Goal: Task Accomplishment & Management: Complete application form

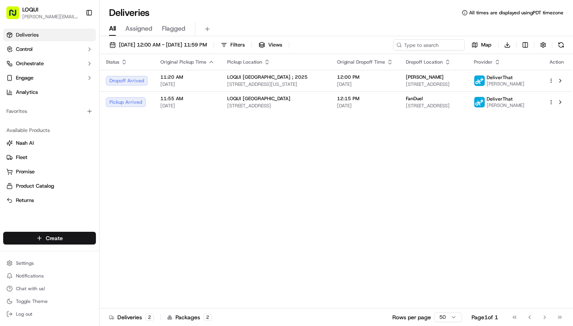
click at [50, 239] on html "LOQUI [PERSON_NAME][EMAIL_ADDRESS][DOMAIN_NAME] Toggle Sidebar Deliveries Contr…" at bounding box center [286, 163] width 573 height 326
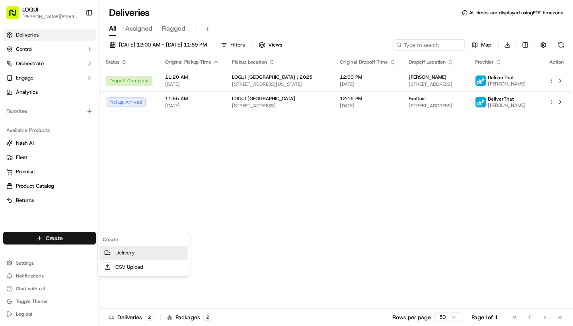
click at [109, 253] on icon at bounding box center [109, 253] width 2 height 3
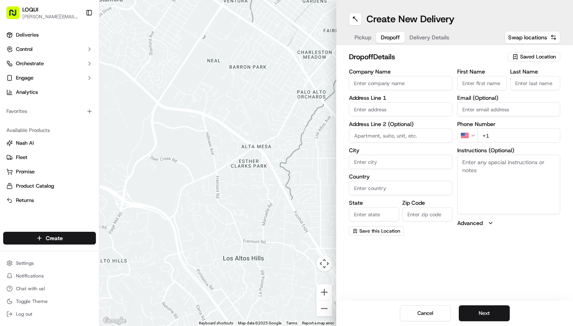
click at [396, 35] on span "Dropoff" at bounding box center [390, 37] width 19 height 8
paste input "[STREET_ADDRESS]"
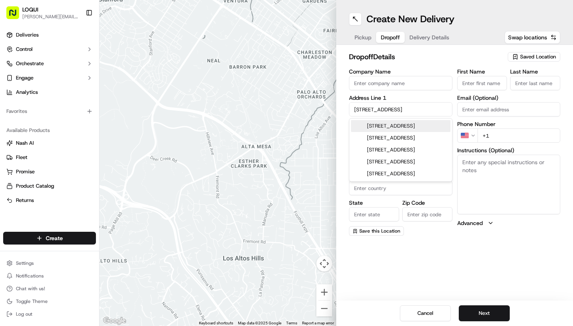
click at [400, 126] on div "[STREET_ADDRESS]" at bounding box center [400, 126] width 99 height 12
type input "Lucky Strike Bowling - [GEOGRAPHIC_DATA], [STREET_ADDRESS]"
type input "a335"
type input "[GEOGRAPHIC_DATA]"
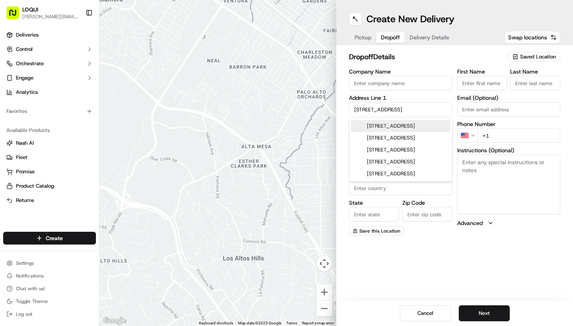
type input "CA"
type input "90015"
type input "[STREET_ADDRESS]"
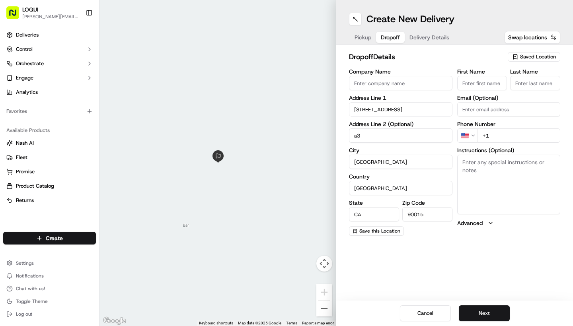
type input "a"
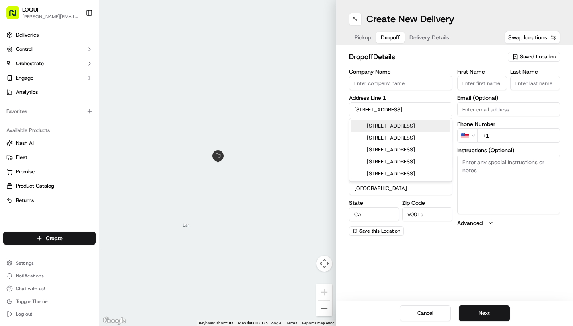
click at [431, 109] on input "[STREET_ADDRESS]" at bounding box center [400, 109] width 103 height 14
click at [416, 129] on div "[STREET_ADDRESS]" at bounding box center [400, 126] width 99 height 12
type input "[STREET_ADDRESS]"
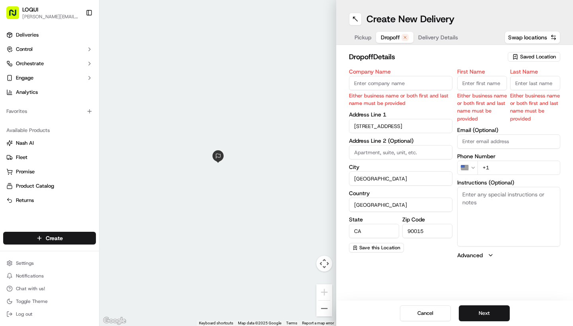
click at [370, 43] on div "Pickup Dropoff Delivery Details" at bounding box center [406, 37] width 115 height 14
click at [525, 58] on span "Saved Location" at bounding box center [538, 56] width 36 height 7
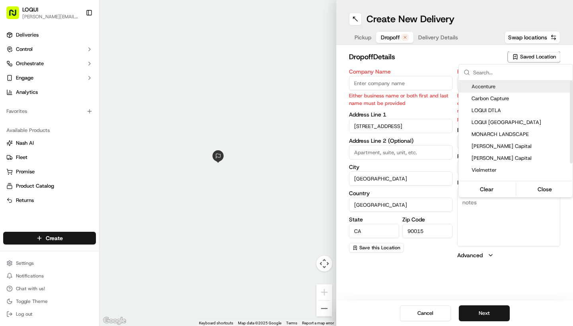
click at [493, 73] on input "text" at bounding box center [520, 72] width 95 height 16
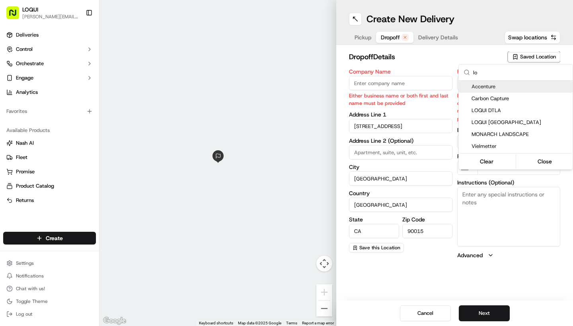
type input "lo"
click at [364, 35] on html "LOQUI [PERSON_NAME][EMAIL_ADDRESS][DOMAIN_NAME] Toggle Sidebar Deliveries Contr…" at bounding box center [286, 163] width 573 height 326
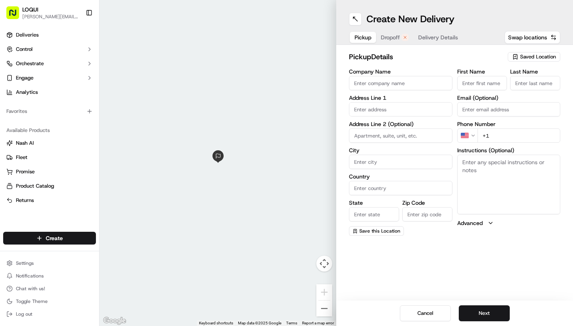
click at [364, 35] on span "Pickup" at bounding box center [362, 37] width 17 height 8
click at [523, 58] on span "Saved Location" at bounding box center [538, 56] width 36 height 7
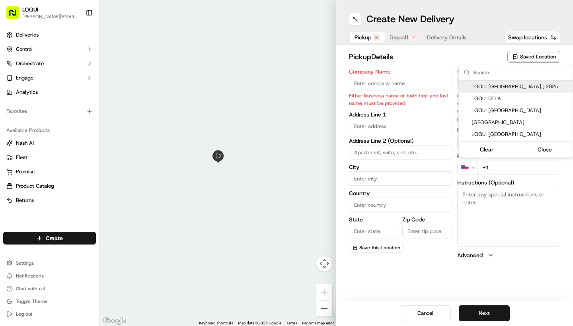
click at [499, 88] on span "LOQUI [GEOGRAPHIC_DATA] ; 2025" at bounding box center [520, 86] width 98 height 7
type input "LOQUI [GEOGRAPHIC_DATA] ; 2025"
type input "#104"
type input "[GEOGRAPHIC_DATA]"
type input "US"
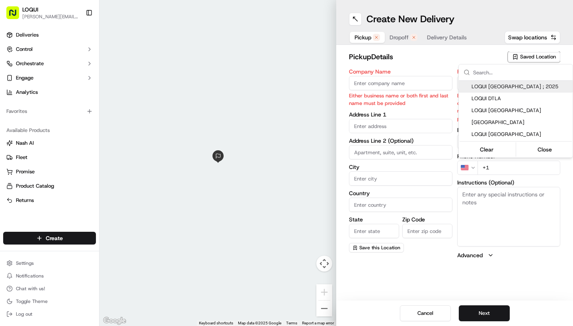
type input "CA"
type input "90232"
type input "[PERSON_NAME]"
type input "[PERSON_NAME][EMAIL_ADDRESS][DOMAIN_NAME]"
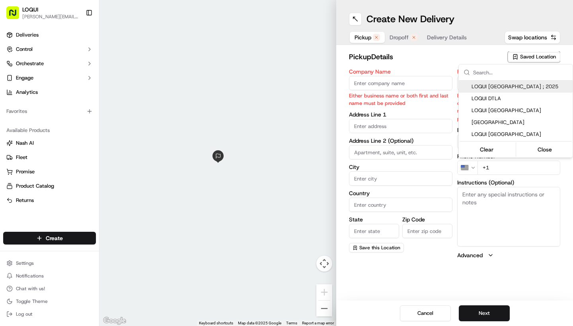
type input "[PHONE_NUMBER]"
type textarea "Located within the PLATFORM development and next door to Blue Bottle Coffee. As…"
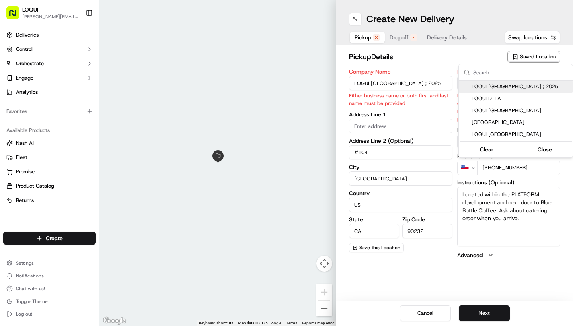
type input "[STREET_ADDRESS][US_STATE]"
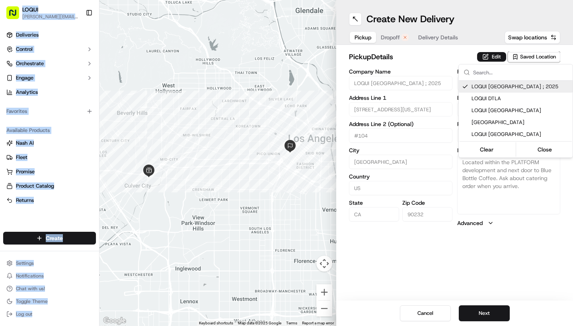
click at [390, 35] on html "LOQUI [PERSON_NAME][EMAIL_ADDRESS][DOMAIN_NAME] Toggle Sidebar Deliveries Contr…" at bounding box center [286, 163] width 573 height 326
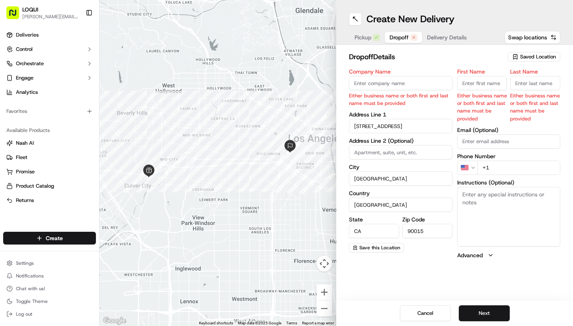
click at [387, 38] on button "Dropoff" at bounding box center [403, 37] width 37 height 11
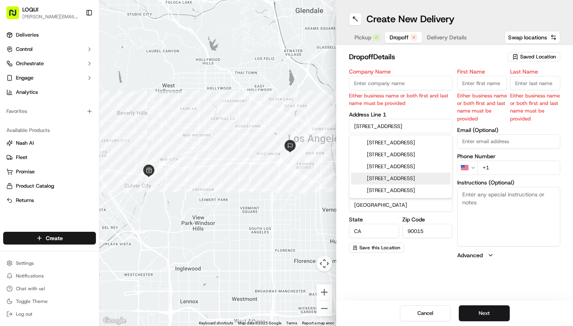
click at [409, 258] on div "Company Name Either business name or both first and last name must be provided …" at bounding box center [400, 164] width 103 height 190
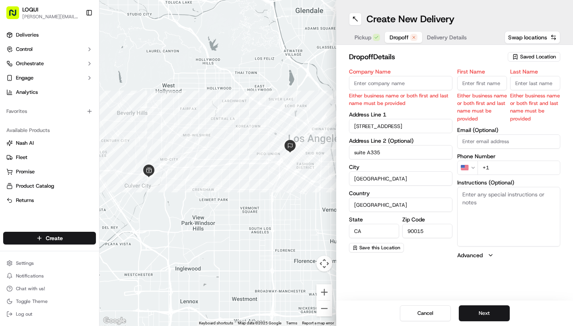
type input "suite A335"
click at [399, 169] on label "City" at bounding box center [400, 167] width 103 height 6
click at [399, 171] on input "[GEOGRAPHIC_DATA]" at bounding box center [400, 178] width 103 height 14
click at [400, 165] on label "City" at bounding box center [400, 167] width 103 height 6
click at [400, 171] on input "[GEOGRAPHIC_DATA]" at bounding box center [400, 178] width 103 height 14
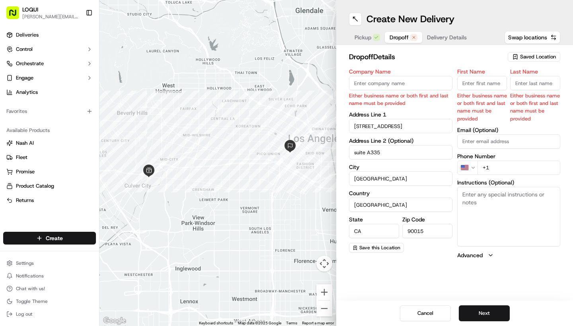
drag, startPoint x: 396, startPoint y: 153, endPoint x: 308, endPoint y: 152, distance: 88.7
click at [309, 152] on div "← Move left → Move right ↑ Move up ↓ Move down + Zoom in - Zoom out Home Jump l…" at bounding box center [335, 163] width 473 height 326
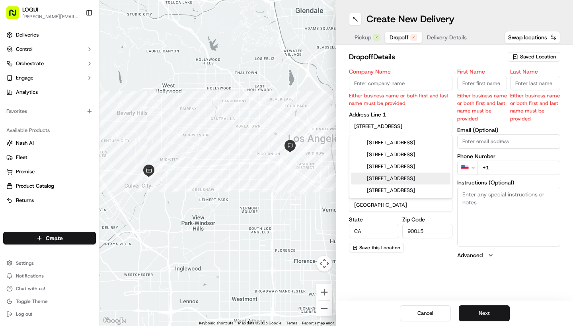
drag, startPoint x: 434, startPoint y: 127, endPoint x: 274, endPoint y: 107, distance: 161.1
click at [274, 107] on div "← Move left → Move right ↑ Move up ↓ Move down + Zoom in - Zoom out Home Jump l…" at bounding box center [335, 163] width 473 height 326
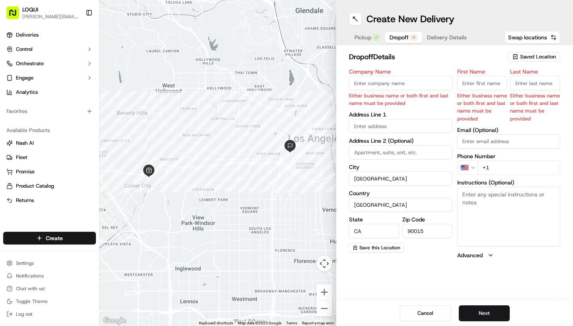
drag, startPoint x: 434, startPoint y: 231, endPoint x: 379, endPoint y: 232, distance: 55.3
drag, startPoint x: 373, startPoint y: 227, endPoint x: 299, endPoint y: 226, distance: 73.6
